Goal: Obtain resource: Download file/media

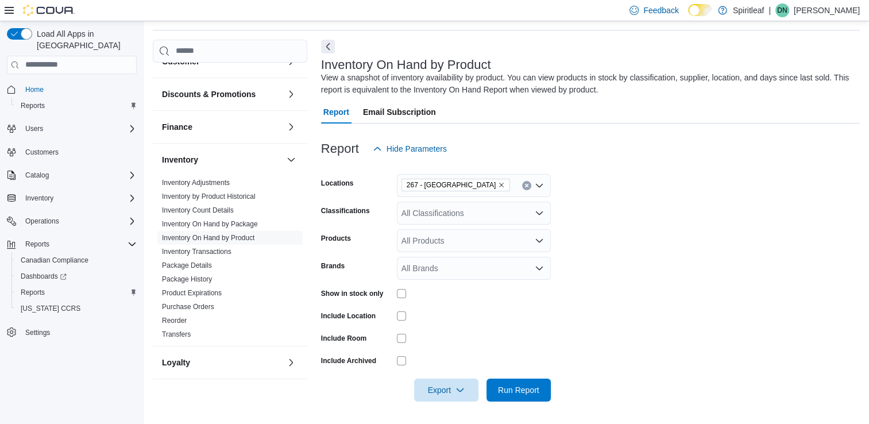
scroll to position [172, 0]
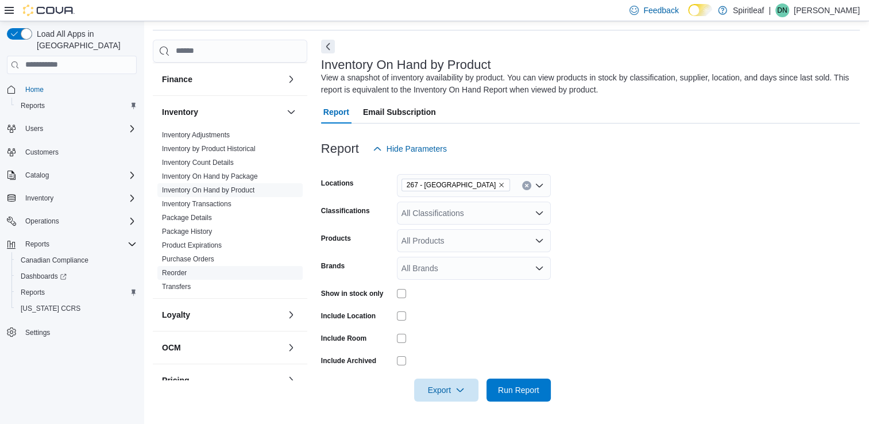
click at [174, 269] on link "Reorder" at bounding box center [174, 273] width 25 height 8
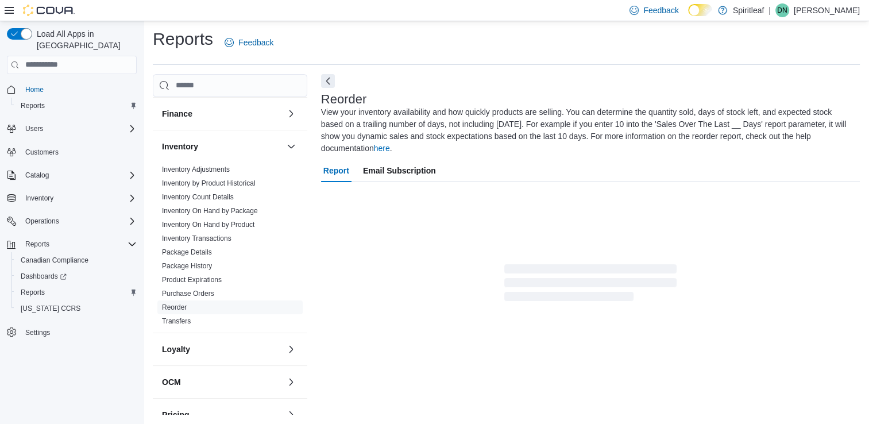
scroll to position [51, 0]
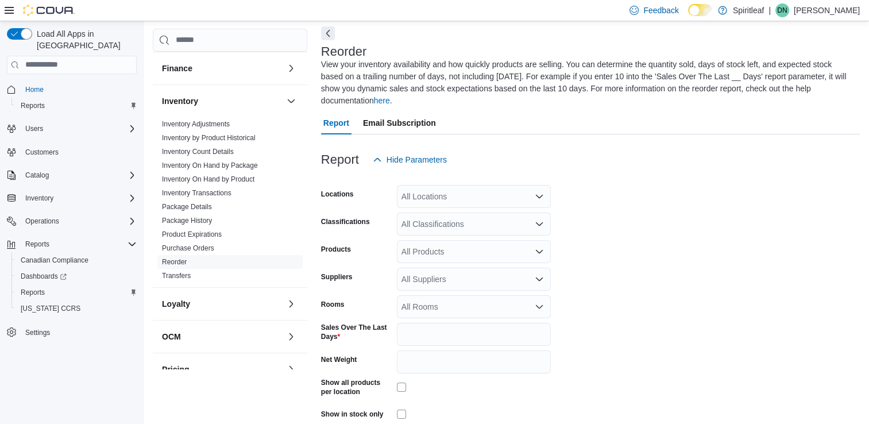
click at [471, 187] on div "All Locations" at bounding box center [474, 196] width 154 height 23
type input "***"
click at [472, 204] on span "267 - [GEOGRAPHIC_DATA]" at bounding box center [491, 203] width 105 height 11
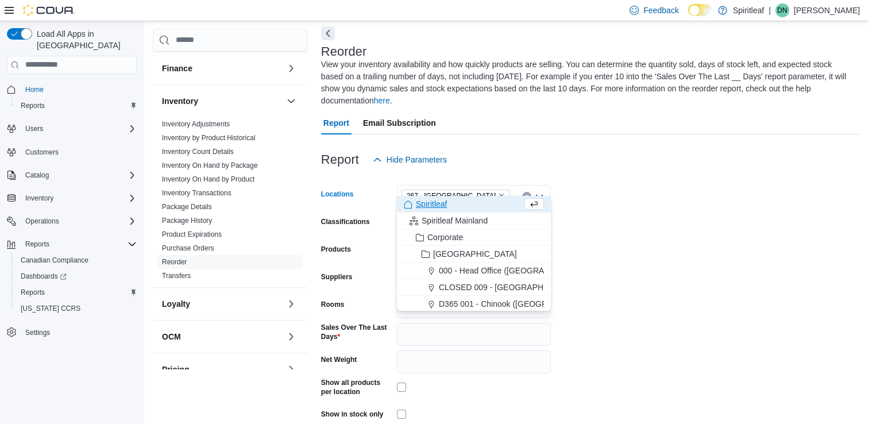
click at [680, 270] on form "Locations 267 - [GEOGRAPHIC_DATA] box. Selected. 267 - [GEOGRAPHIC_DATA]. Press…" at bounding box center [590, 313] width 539 height 284
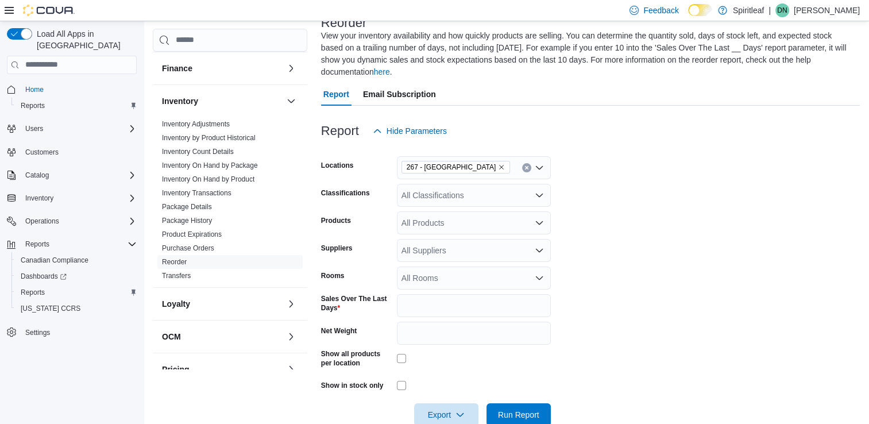
scroll to position [92, 0]
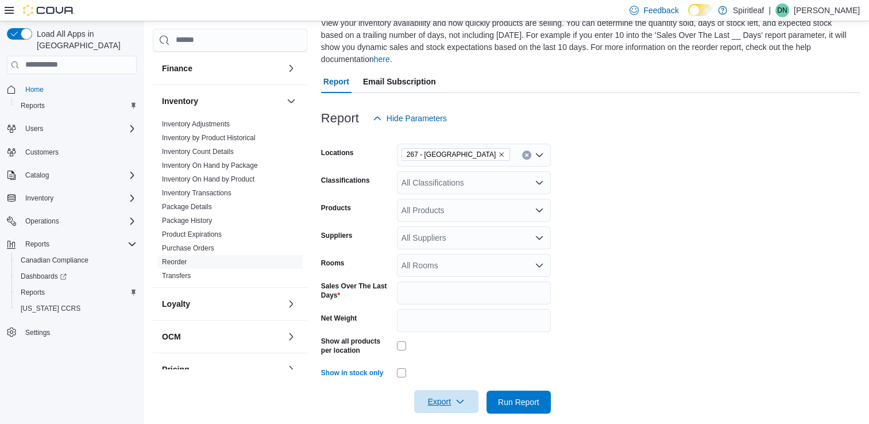
click at [454, 391] on span "Export" at bounding box center [446, 401] width 51 height 23
click at [456, 313] on button "Export to Excel" at bounding box center [448, 320] width 66 height 23
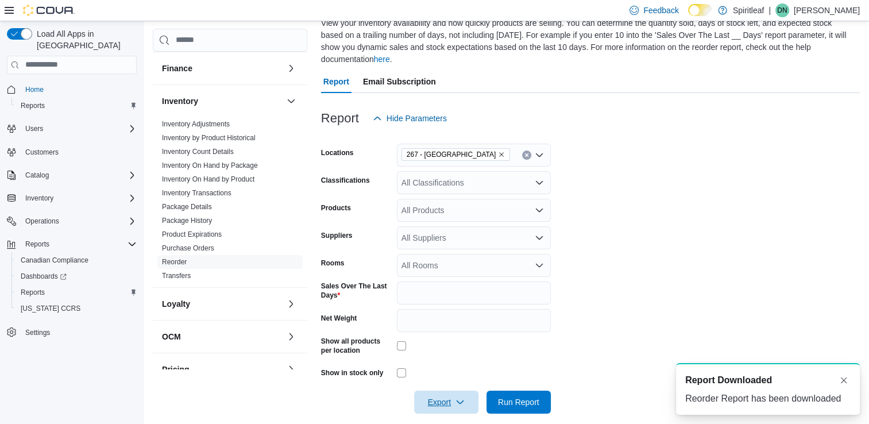
scroll to position [0, 0]
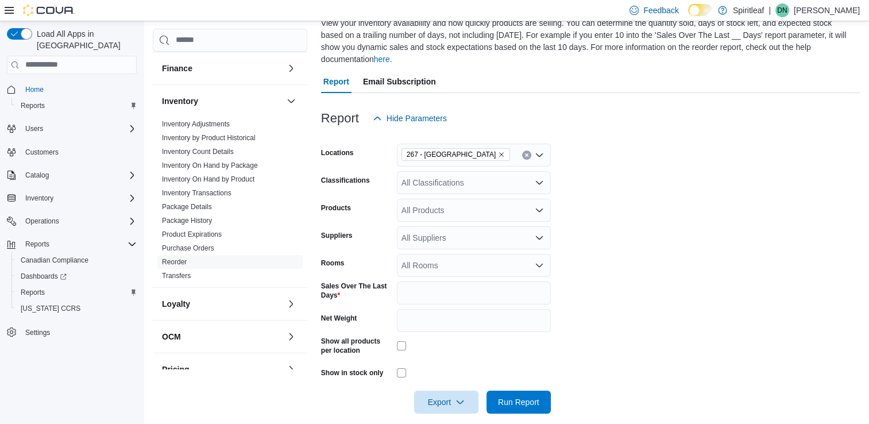
drag, startPoint x: 844, startPoint y: 165, endPoint x: 824, endPoint y: 129, distance: 40.9
click at [844, 164] on form "Locations 267 - Cold Lake Classifications All Classifications Products All Prod…" at bounding box center [590, 272] width 539 height 284
